Goal: Browse casually

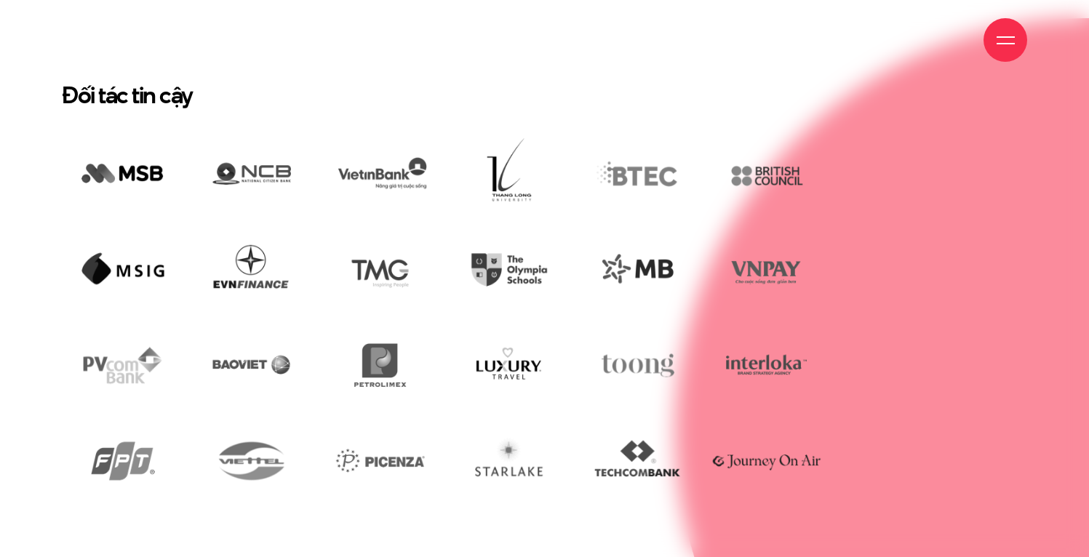
scroll to position [2827, 0]
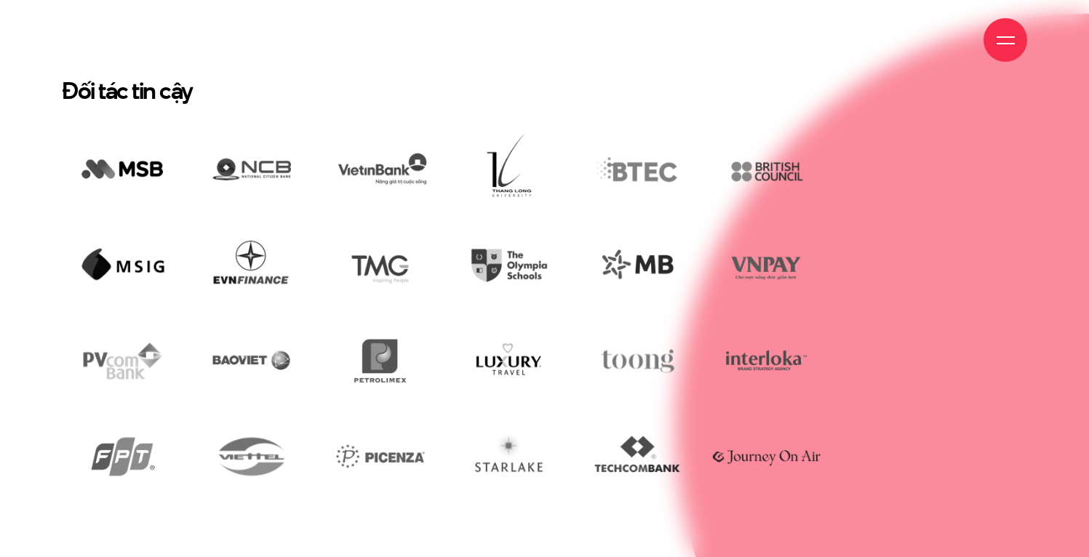
drag, startPoint x: 62, startPoint y: 64, endPoint x: 174, endPoint y: 65, distance: 112.0
click at [169, 65] on div "Giới thiệu Dự án Dịch vụ Góc nhìn Liên hệ" at bounding box center [544, 40] width 1089 height 80
drag, startPoint x: 207, startPoint y: 66, endPoint x: 119, endPoint y: 68, distance: 87.3
click at [119, 68] on div "Giới thiệu Dự án Dịch vụ Góc nhìn Liên hệ" at bounding box center [544, 40] width 965 height 80
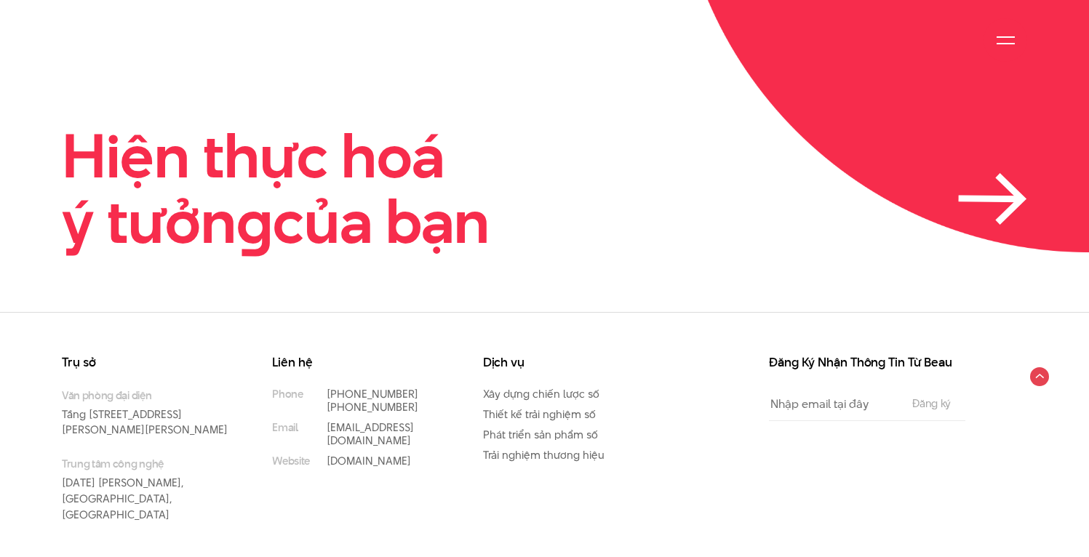
scroll to position [3417, 0]
drag, startPoint x: 23, startPoint y: 117, endPoint x: 518, endPoint y: 198, distance: 502.5
click at [518, 198] on div "Hiện thực hoá ý tưởn g của bạn" at bounding box center [544, 188] width 1089 height 130
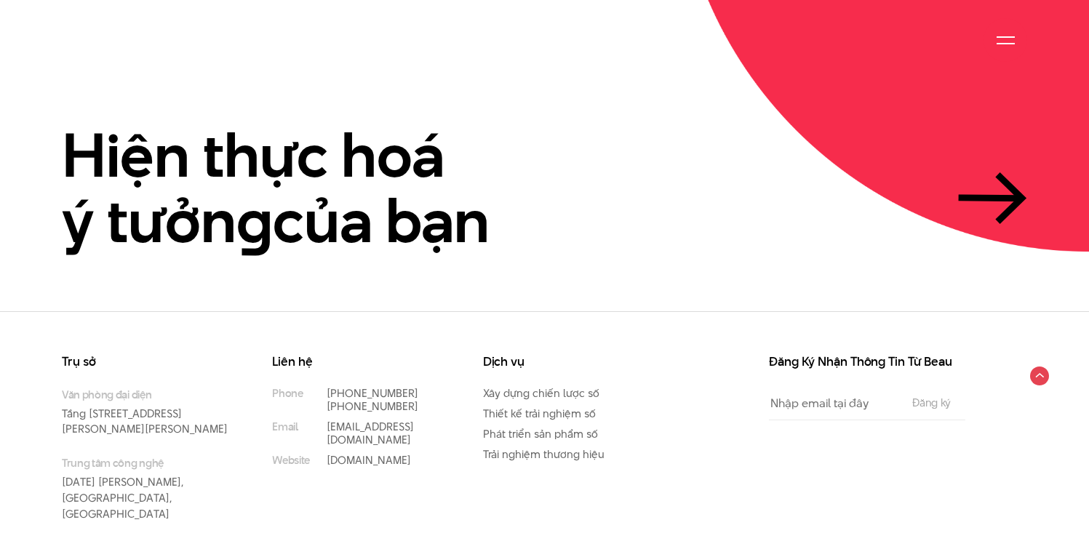
copy h2 "Hiện thực hoá ý tưởn g của bạn"
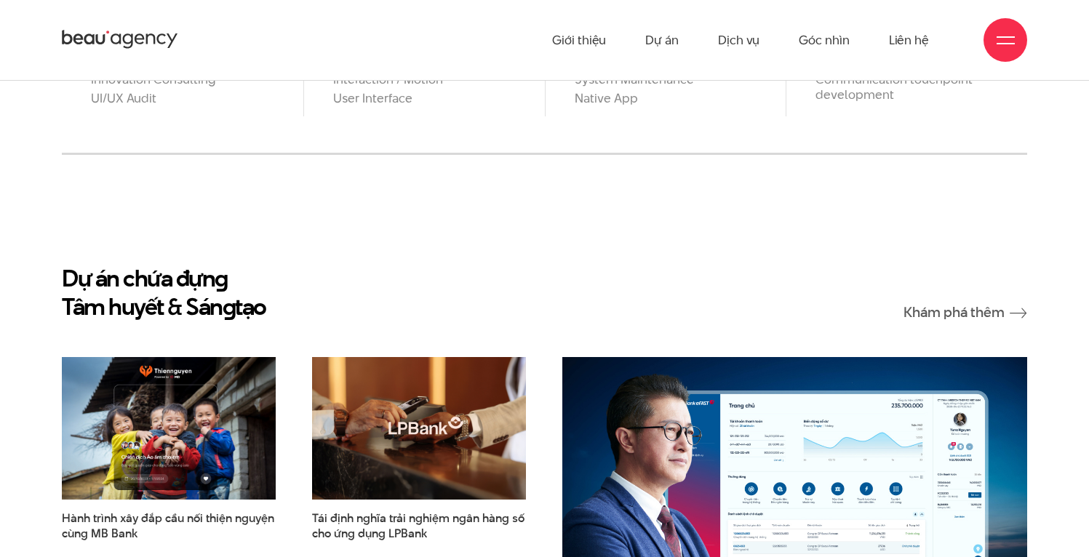
scroll to position [1387, 0]
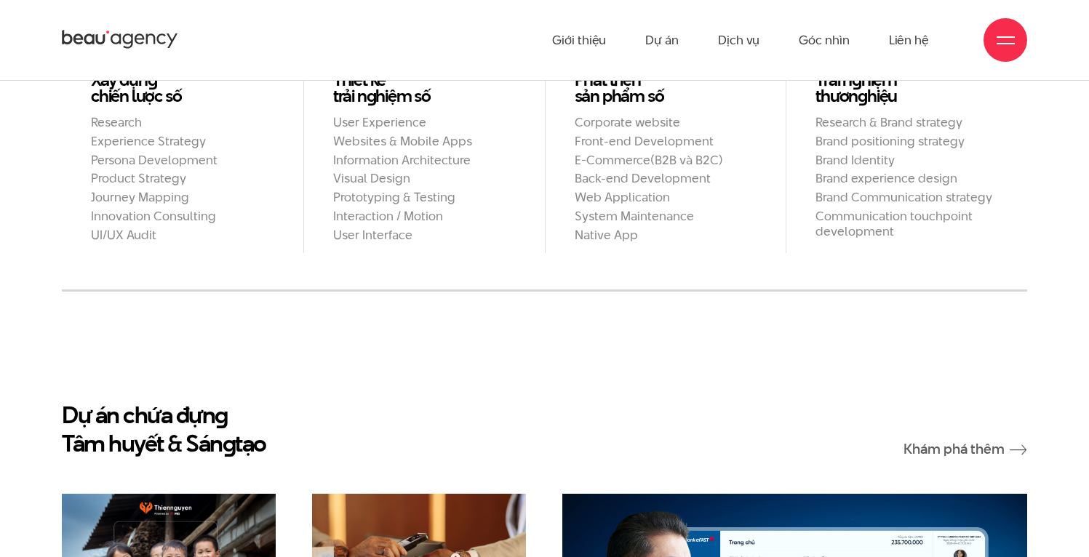
drag, startPoint x: 38, startPoint y: 377, endPoint x: 280, endPoint y: 407, distance: 244.1
copy h2 "Dự án chứa đựn g Tâm huyết & Sán g tạo"
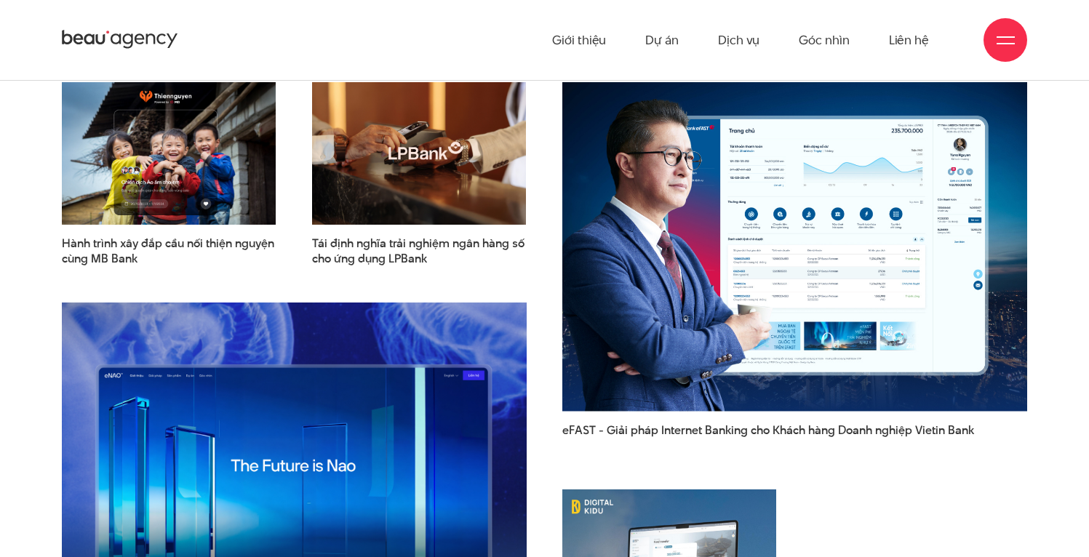
scroll to position [1451, 0]
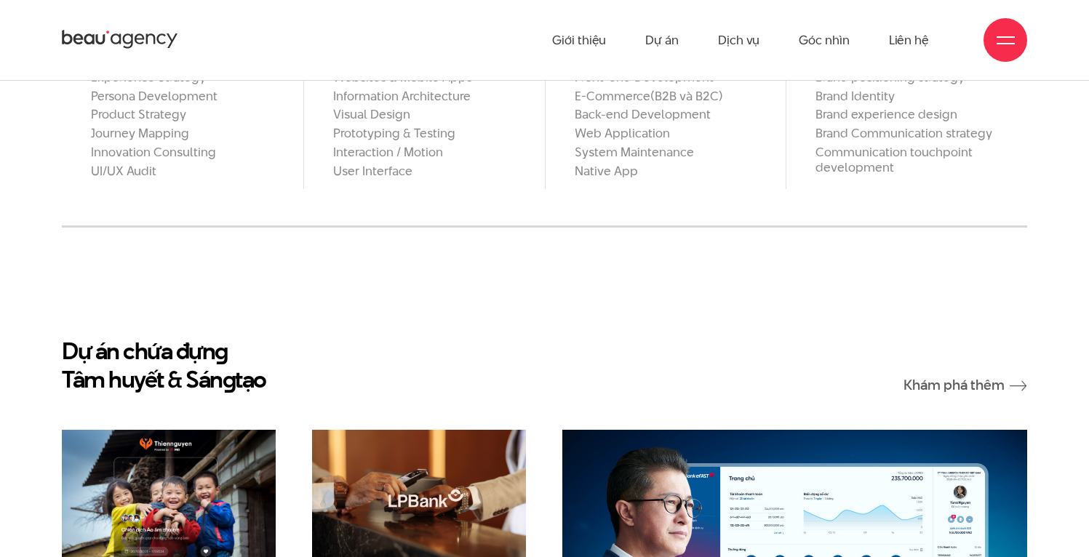
click at [577, 337] on div "Dự án chứa đựn g Tâm huyết & Sán g tạo Khám phá thêm" at bounding box center [544, 365] width 965 height 57
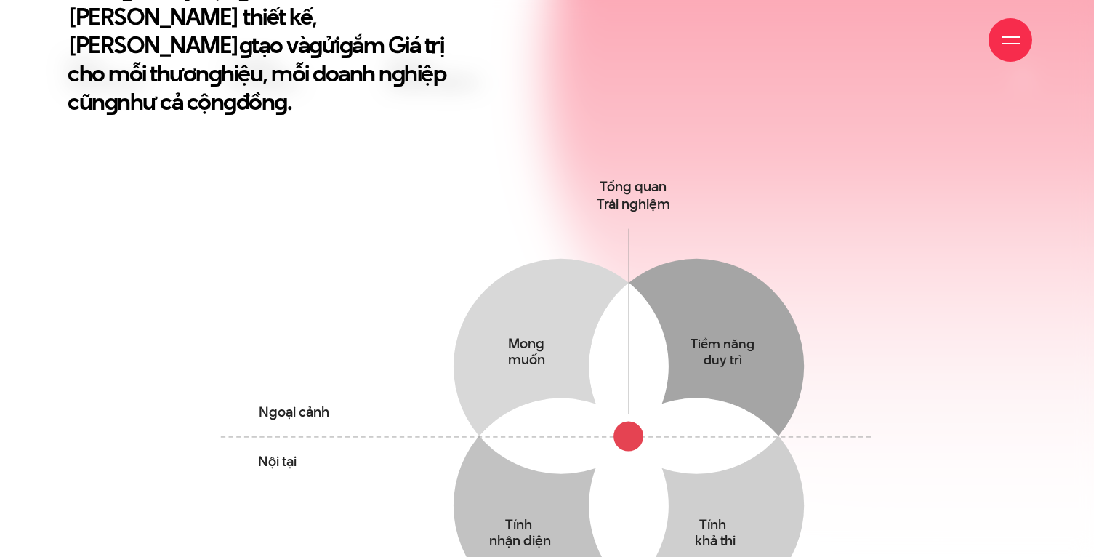
scroll to position [674, 0]
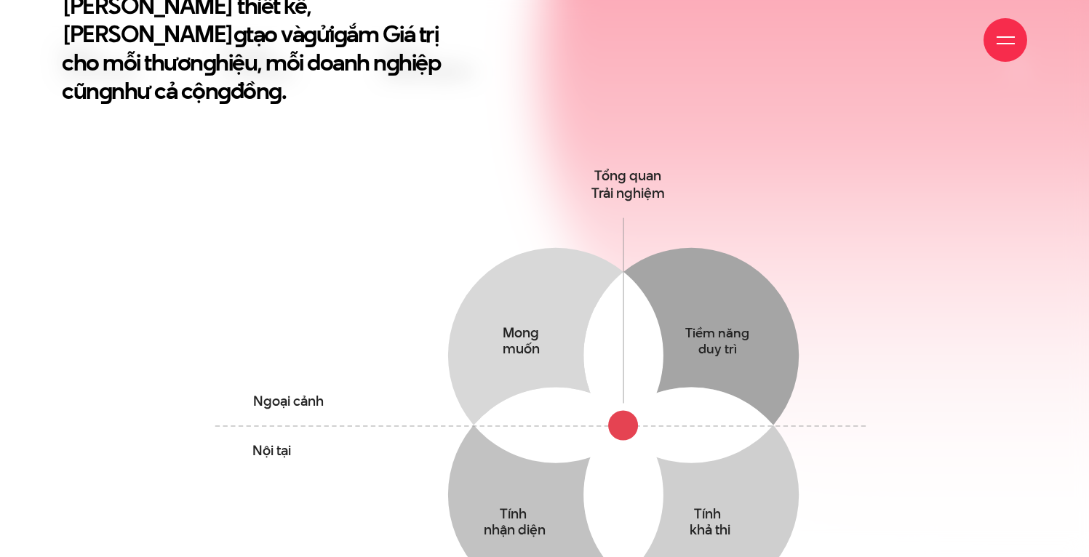
click at [996, 43] on span at bounding box center [1005, 43] width 18 height 1
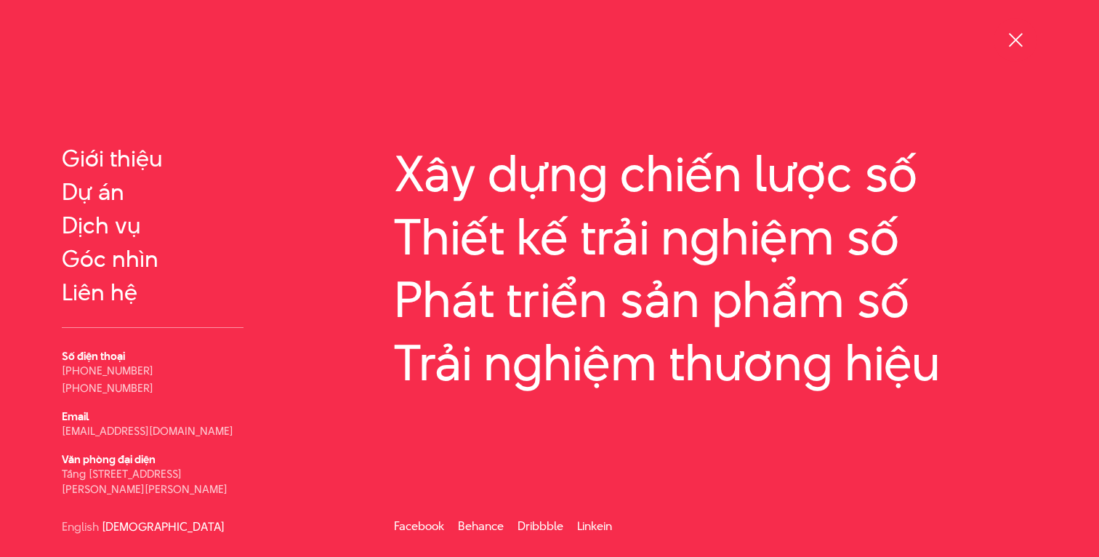
scroll to position [0, 0]
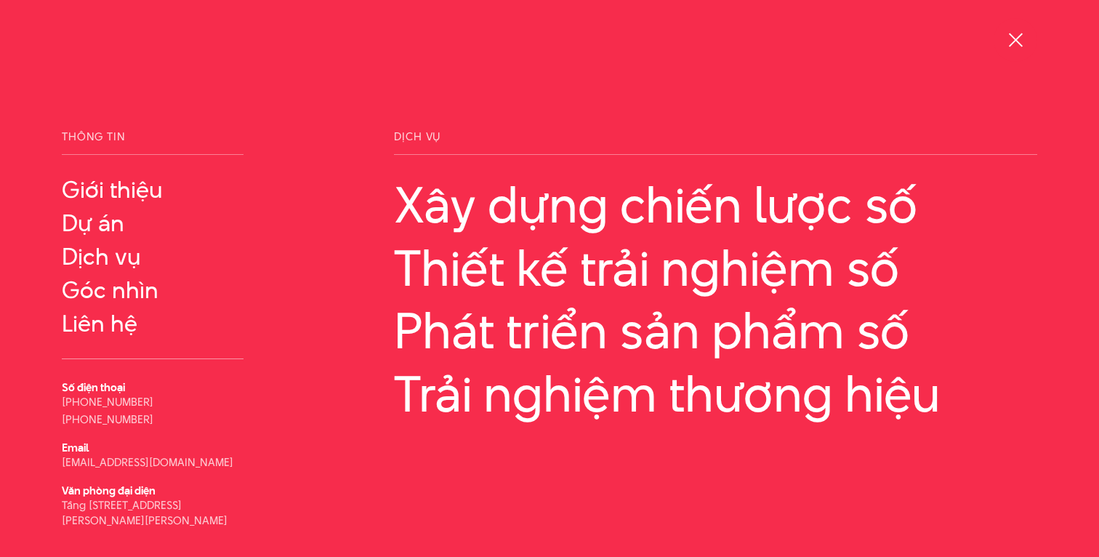
click at [1015, 42] on div at bounding box center [1016, 40] width 18 height 18
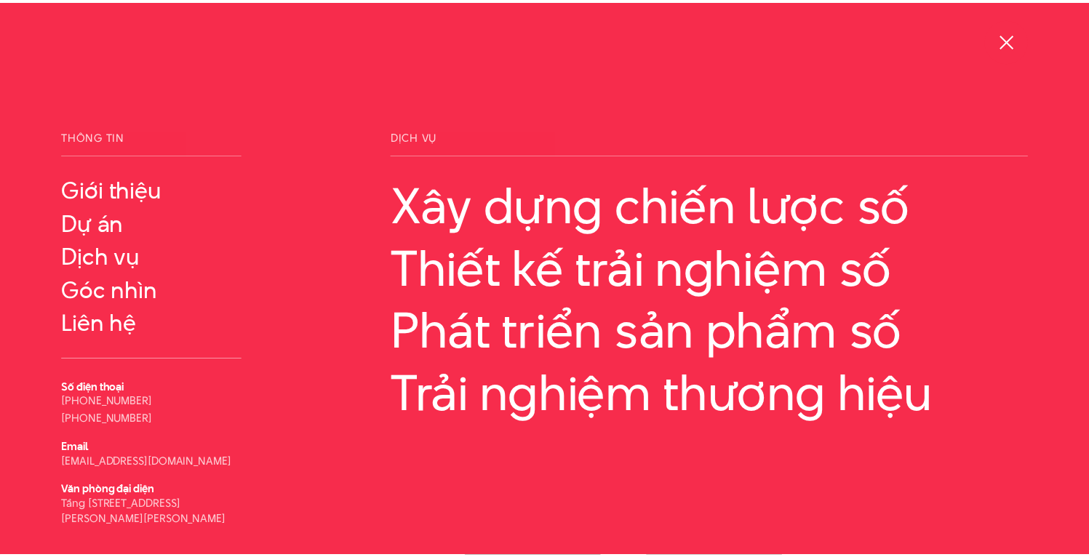
scroll to position [676, 0]
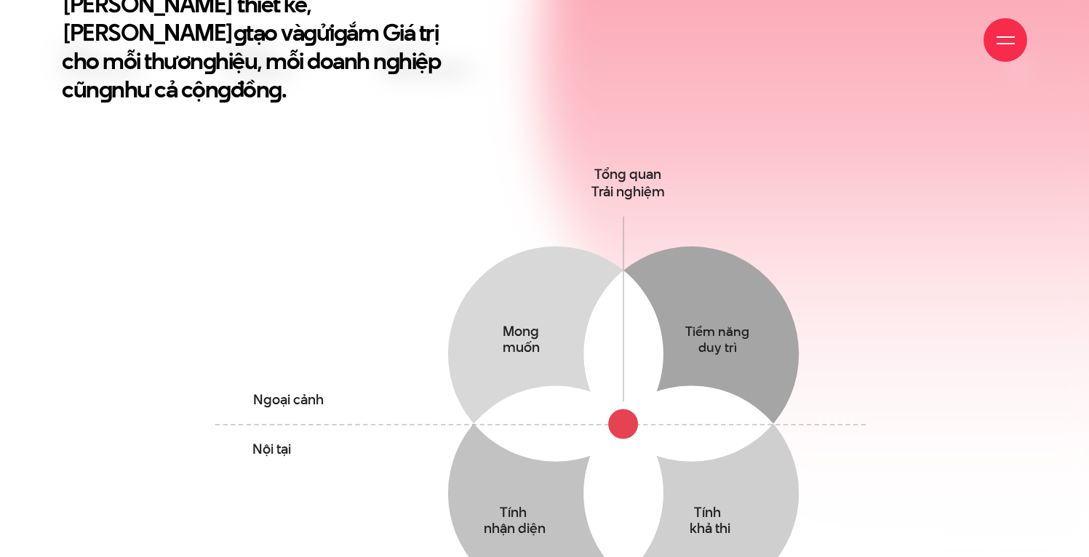
click at [1015, 42] on div at bounding box center [1005, 40] width 44 height 44
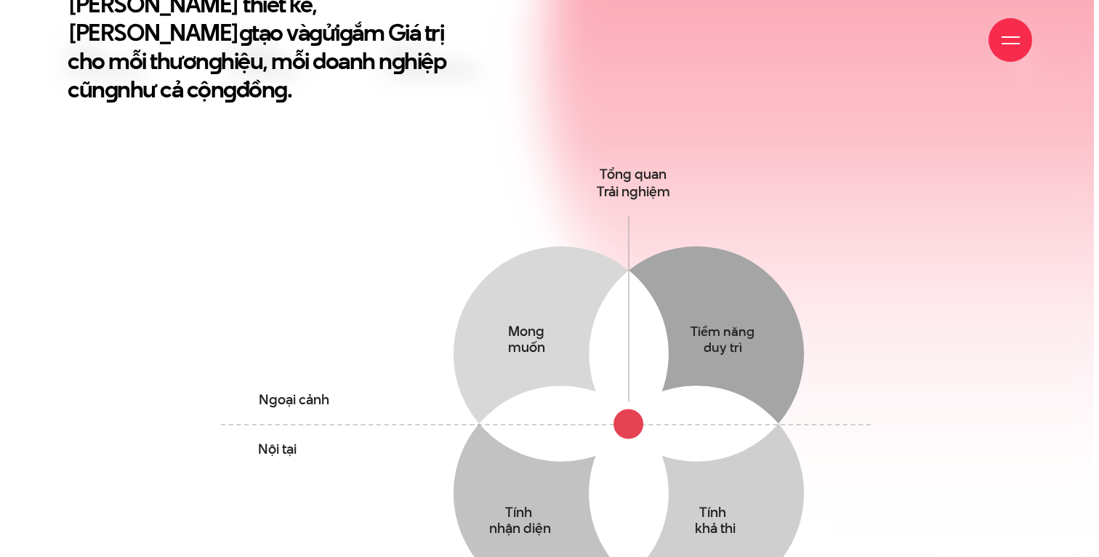
scroll to position [674, 0]
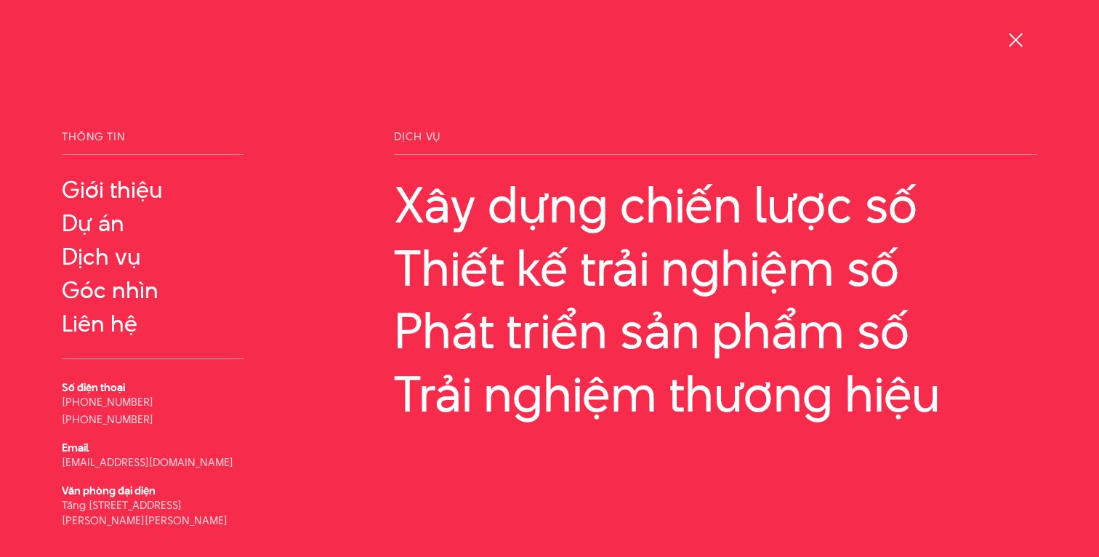
click at [1015, 42] on div at bounding box center [1016, 40] width 18 height 18
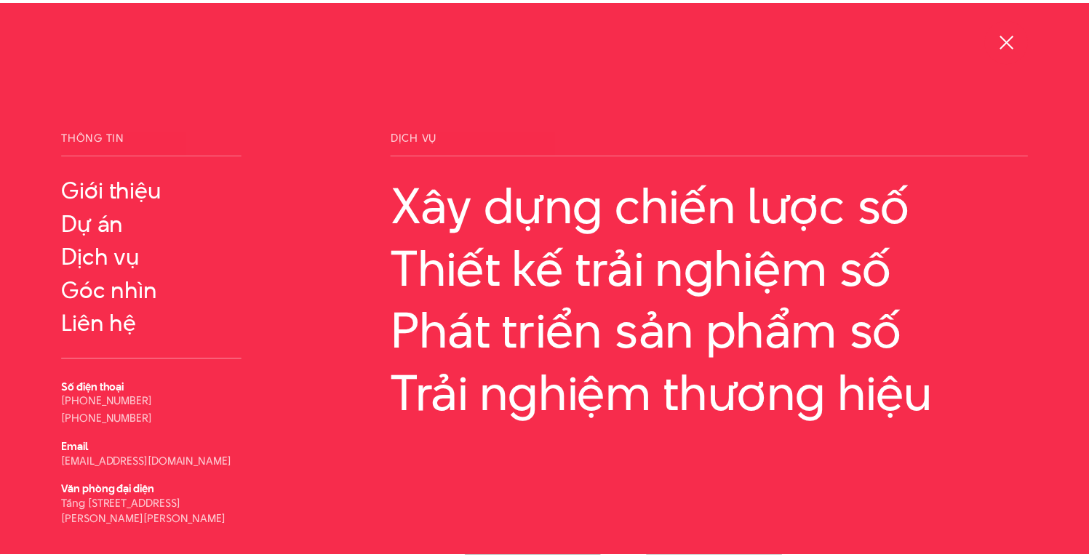
scroll to position [676, 0]
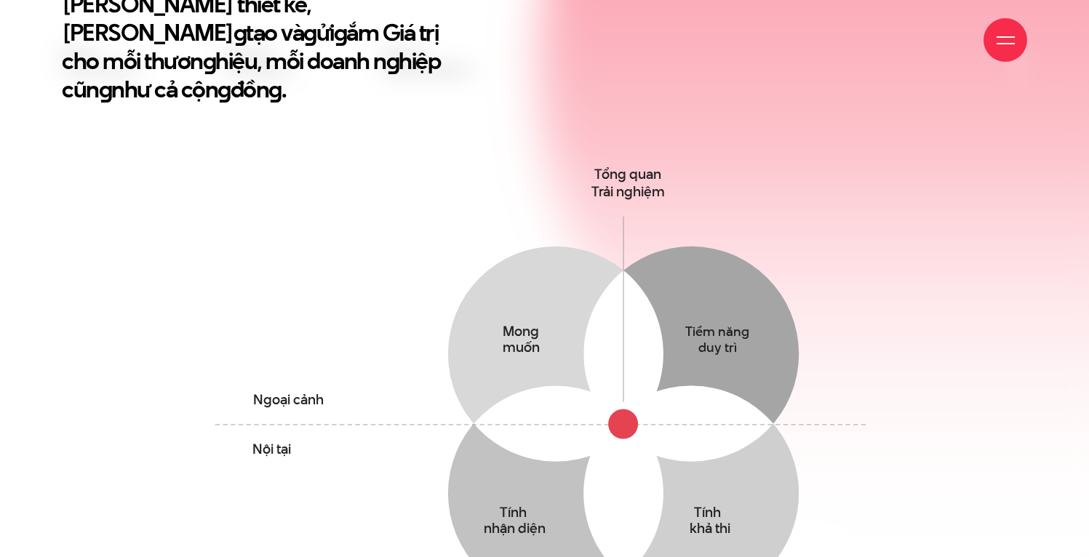
click at [1015, 42] on div at bounding box center [1005, 40] width 44 height 44
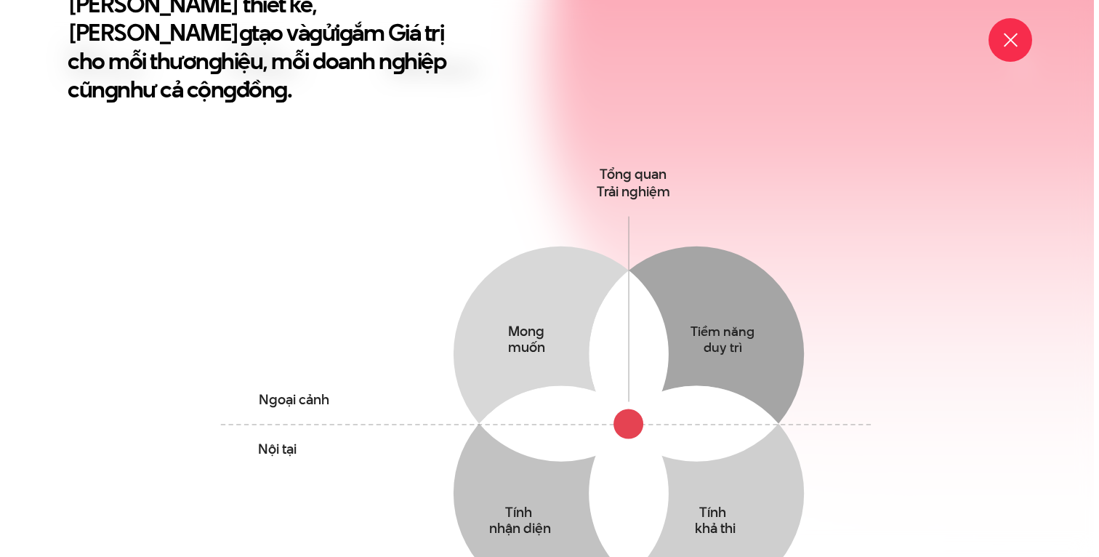
scroll to position [674, 0]
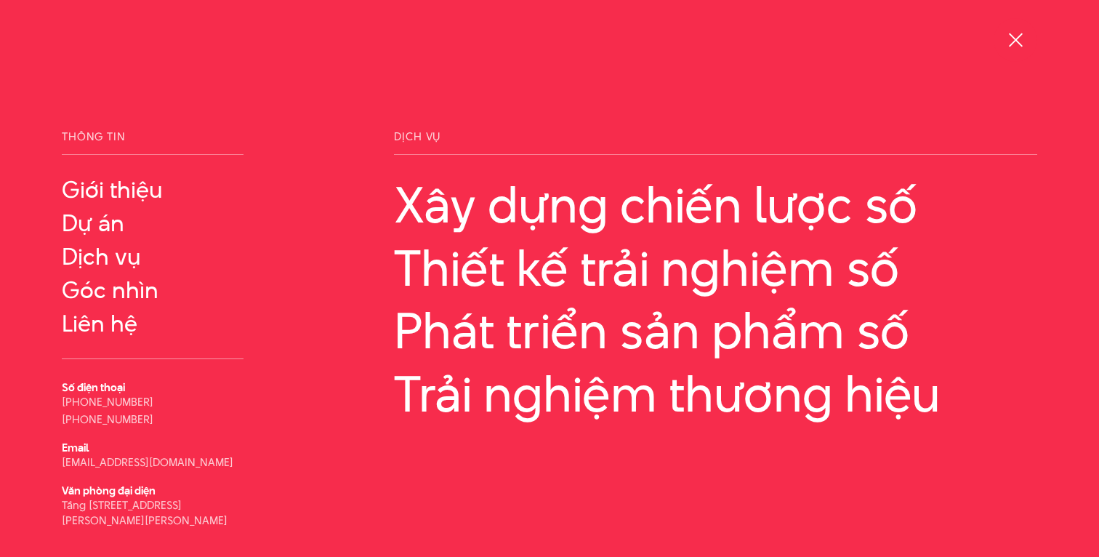
click at [1015, 42] on div at bounding box center [1016, 40] width 18 height 18
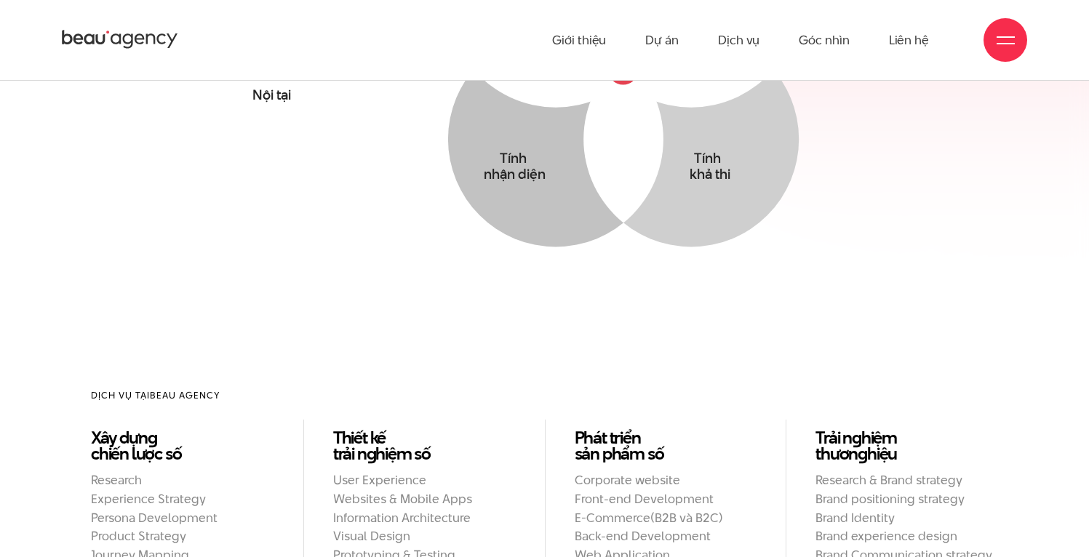
scroll to position [865, 0]
